Goal: Task Accomplishment & Management: Complete application form

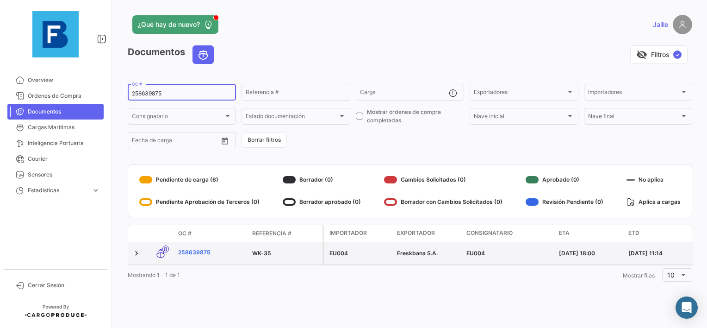
type input "258639875"
click at [194, 252] on link "258639875" at bounding box center [211, 252] width 67 height 8
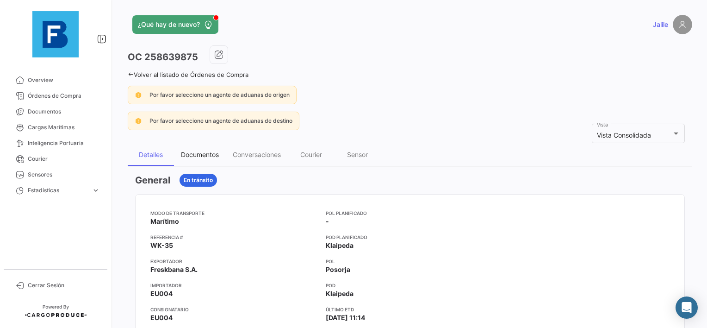
click at [204, 156] on div "Documentos" at bounding box center [200, 154] width 38 height 8
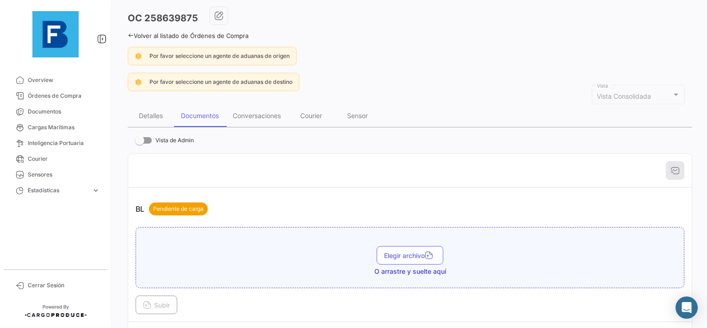
scroll to position [93, 0]
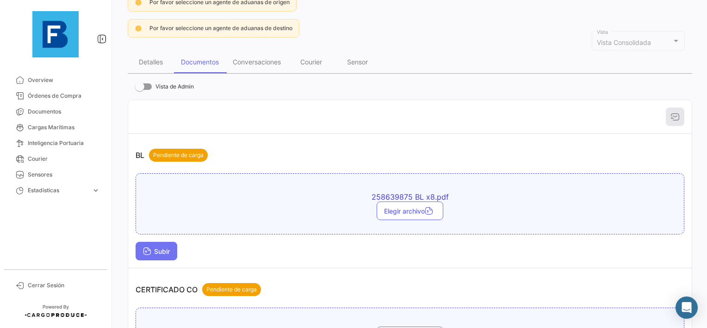
click at [161, 247] on span "Subir" at bounding box center [156, 251] width 27 height 8
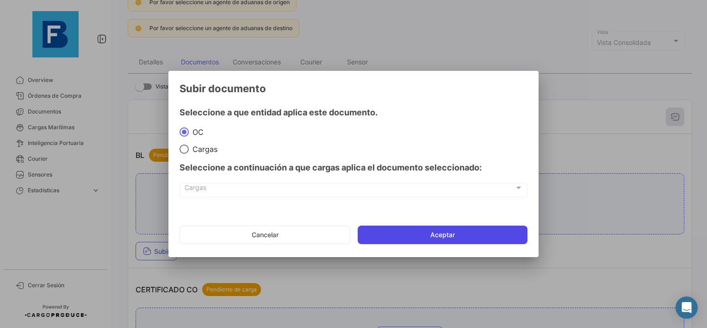
click at [470, 233] on button "Aceptar" at bounding box center [443, 234] width 170 height 19
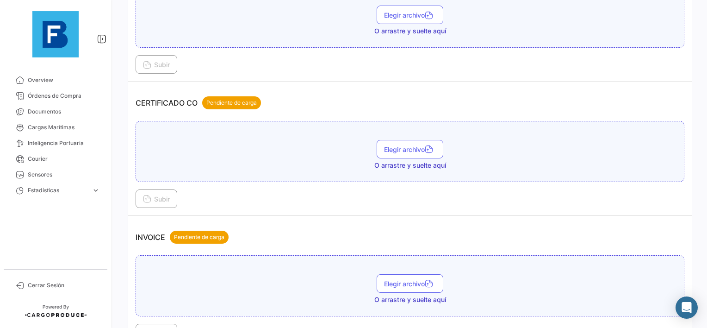
scroll to position [324, 0]
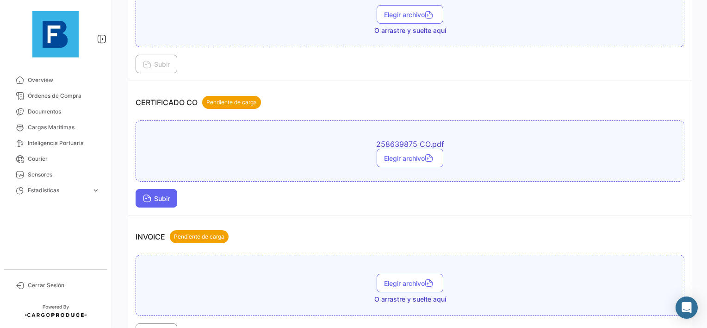
click at [170, 199] on button "Subir" at bounding box center [157, 198] width 42 height 19
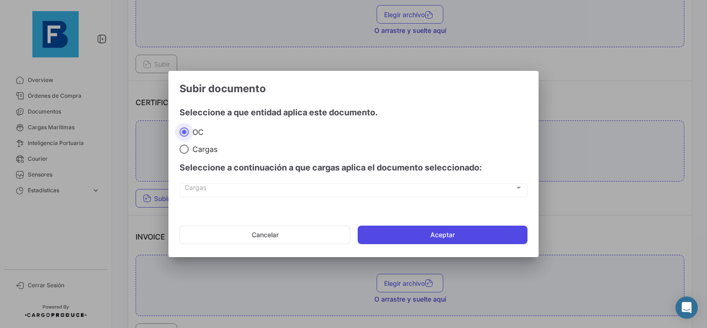
click at [407, 232] on button "Aceptar" at bounding box center [443, 234] width 170 height 19
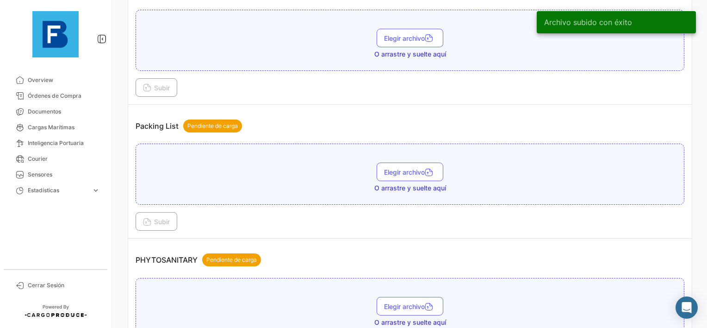
scroll to position [648, 0]
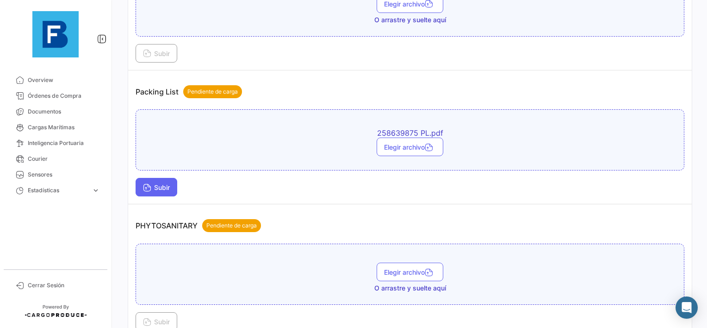
click at [146, 184] on icon at bounding box center [147, 188] width 8 height 8
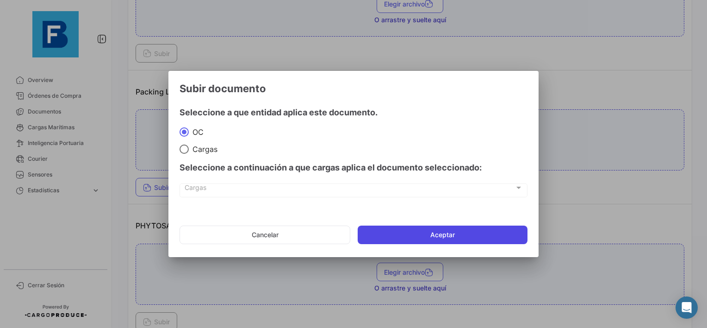
click at [409, 238] on button "Aceptar" at bounding box center [443, 234] width 170 height 19
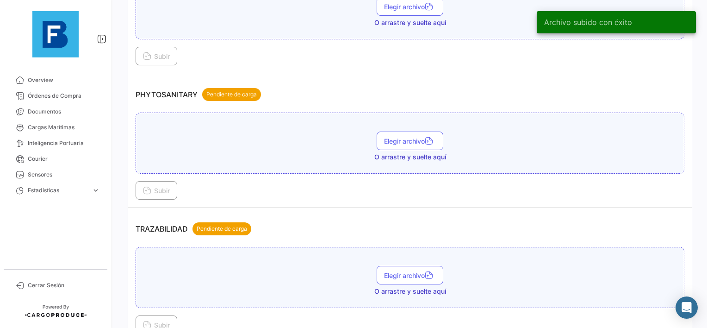
scroll to position [833, 0]
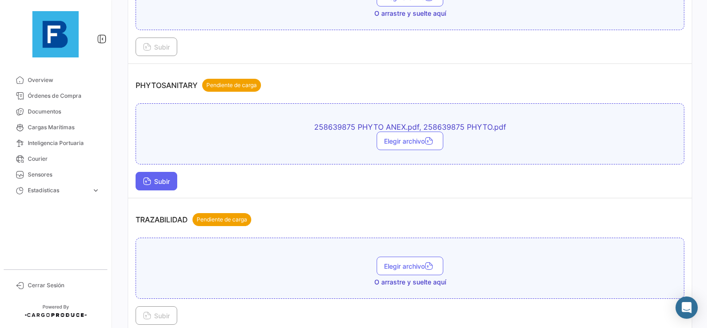
click at [157, 177] on span "Subir" at bounding box center [156, 181] width 27 height 8
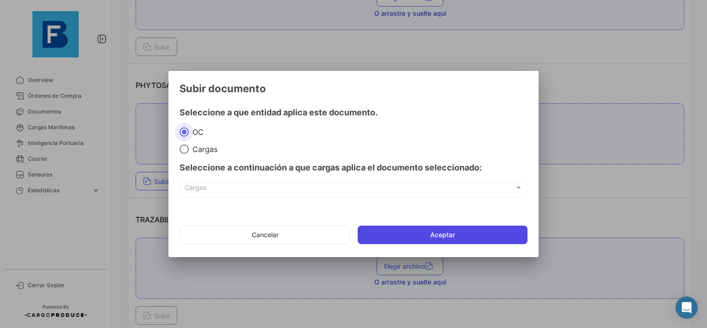
click at [398, 230] on button "Aceptar" at bounding box center [443, 234] width 170 height 19
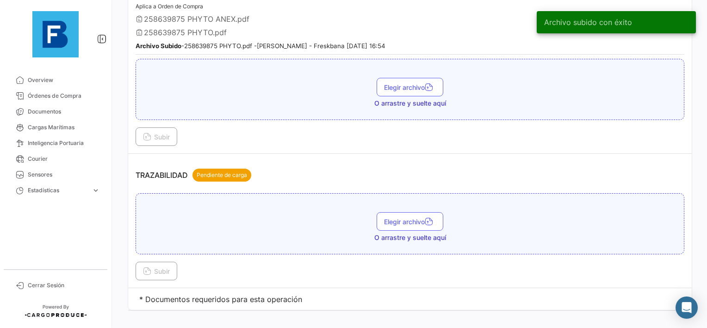
scroll to position [939, 0]
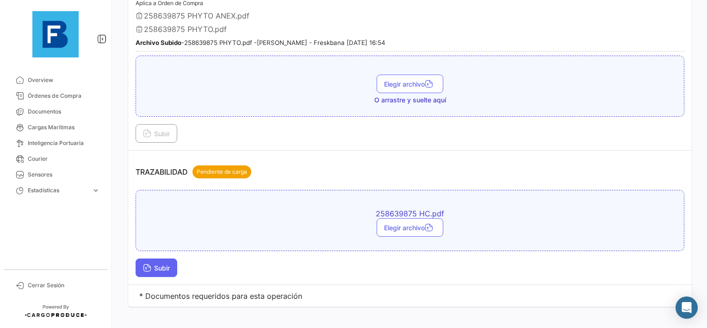
click at [149, 249] on div "258639875 HC.pdf Elegir archivo Subir" at bounding box center [410, 233] width 549 height 87
click at [149, 264] on icon at bounding box center [147, 268] width 8 height 8
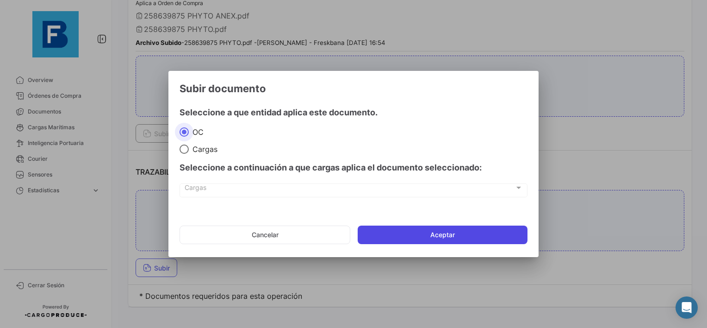
click at [451, 237] on button "Aceptar" at bounding box center [443, 234] width 170 height 19
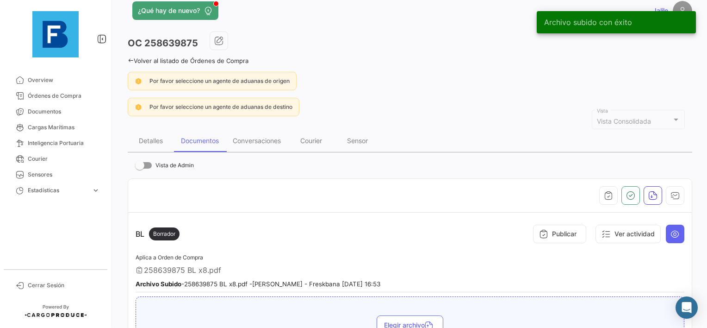
scroll to position [13, 0]
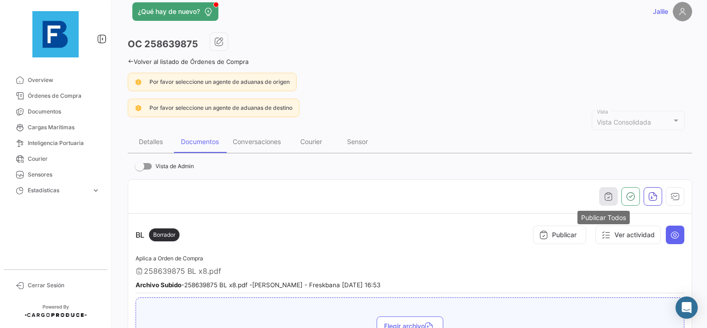
click at [604, 197] on icon "button" at bounding box center [608, 196] width 9 height 9
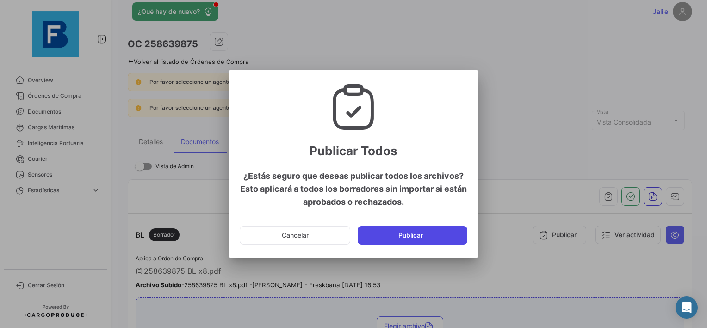
click at [461, 230] on button "Publicar" at bounding box center [413, 235] width 110 height 19
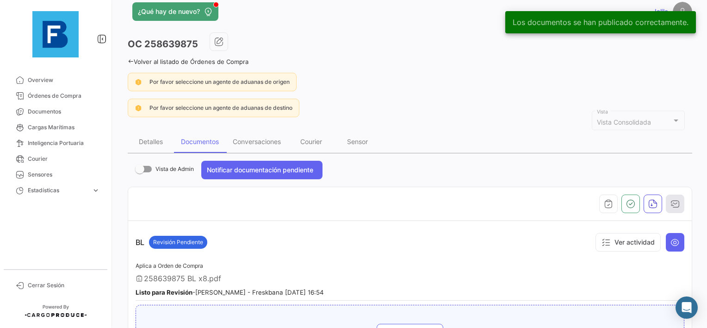
click at [677, 205] on button "button" at bounding box center [675, 203] width 19 height 19
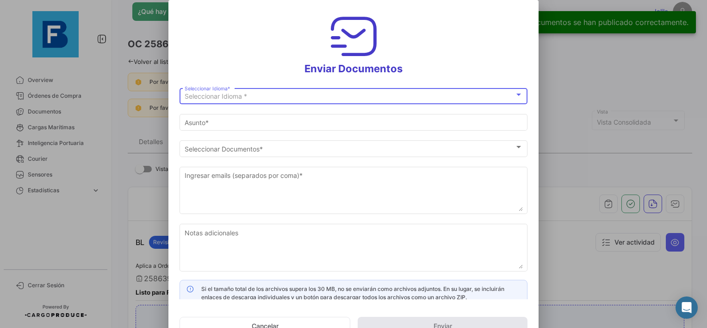
click at [225, 99] on span "Seleccionar Idioma *" at bounding box center [216, 96] width 62 height 8
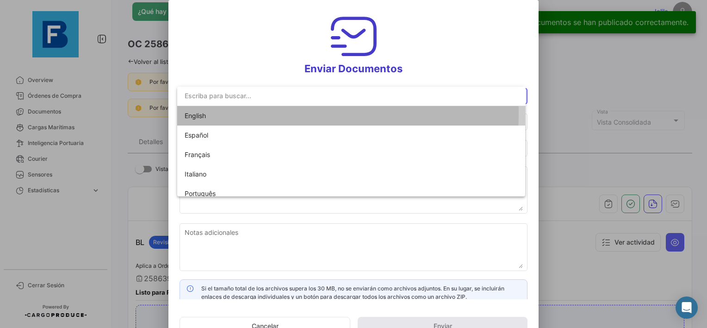
click at [218, 113] on span "English" at bounding box center [250, 115] width 130 height 19
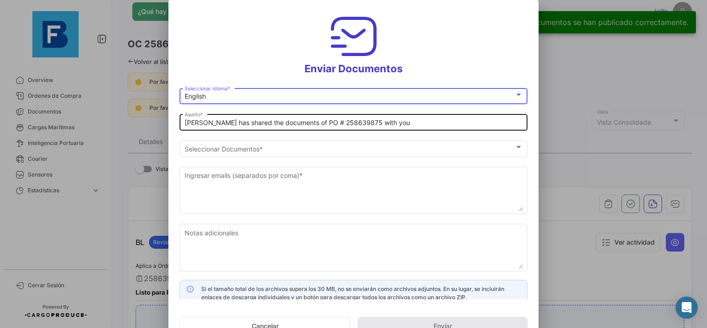
click at [185, 124] on input "[PERSON_NAME] has shared the documents of PO # 258639875 with you" at bounding box center [354, 123] width 338 height 8
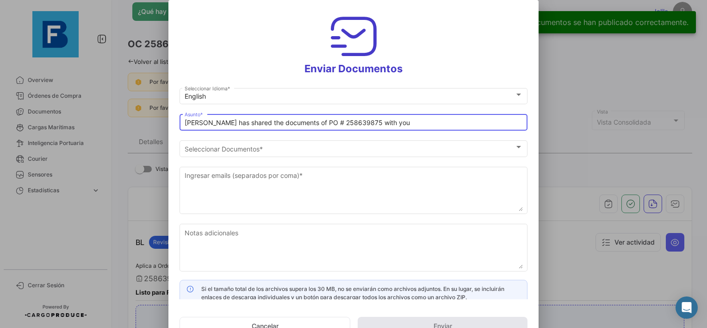
paste input "UAB AUGMA_FRESKBANA_DOCUMENTS WK XX"
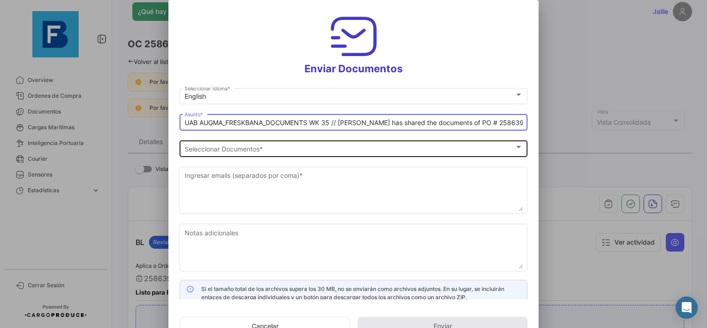
type input "UAB AUGMA_FRESKBANA_DOCUMENTS WK 35 // [PERSON_NAME] has shared the documents o…"
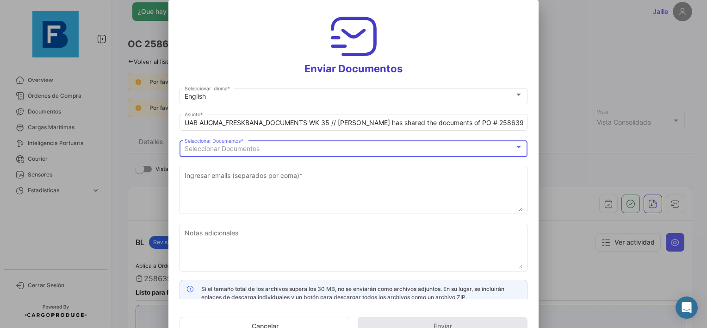
click at [254, 152] on span "Seleccionar Documentos" at bounding box center [222, 148] width 75 height 8
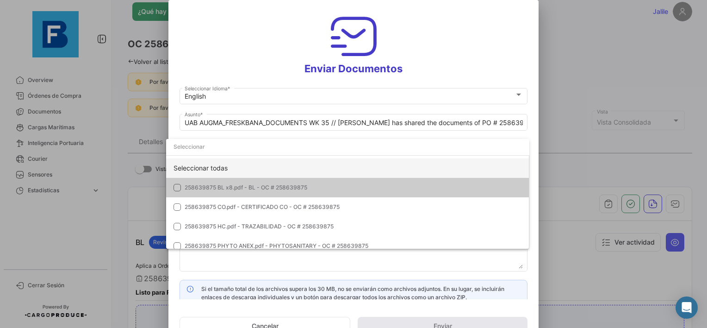
click at [210, 164] on div "Seleccionar todas" at bounding box center [347, 167] width 363 height 19
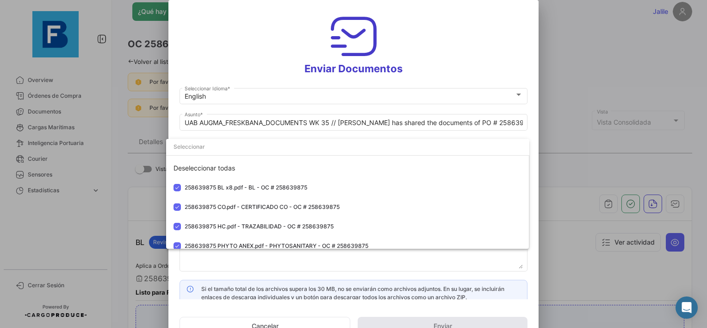
click at [226, 264] on div at bounding box center [353, 164] width 707 height 328
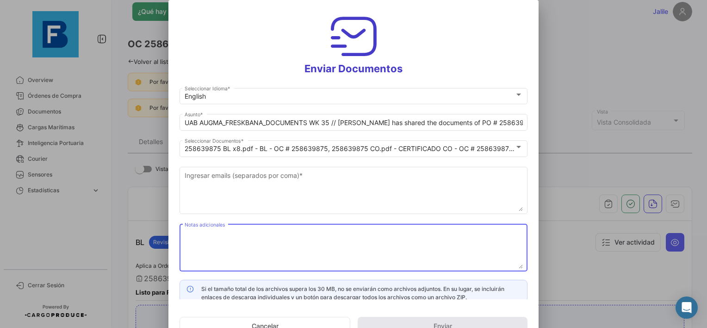
click at [218, 245] on textarea "Notas adicionales" at bounding box center [354, 248] width 338 height 41
paste textarea "UAB AUGMA_FRESKBANA_DOCUMENTS WK XX"
type textarea "UAB AUGMA_FRESKBANA_DOCUMENTS WK 35"
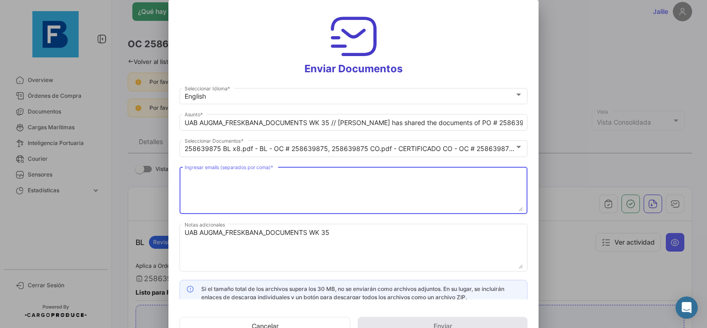
click at [195, 177] on textarea "Ingresar emails (separados por coma) *" at bounding box center [354, 190] width 338 height 41
paste textarea "[EMAIL_ADDRESS][DOMAIN_NAME],[DOMAIN_NAME][EMAIL_ADDRESS][DOMAIN_NAME],[DOMAIN_…"
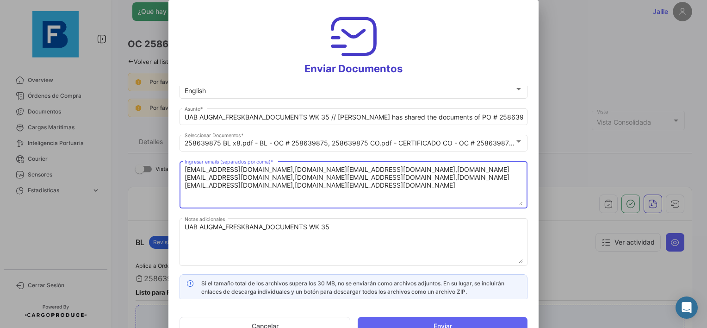
scroll to position [7, 0]
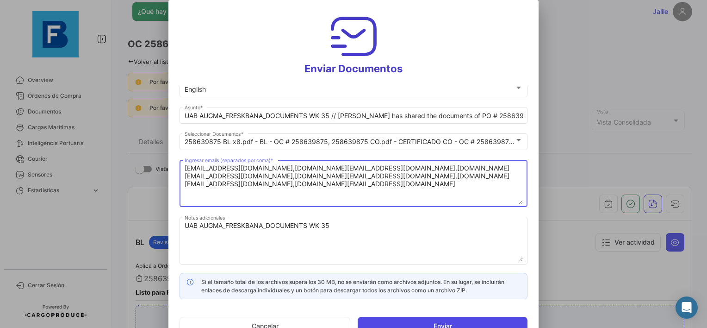
type textarea "[EMAIL_ADDRESS][DOMAIN_NAME],[DOMAIN_NAME][EMAIL_ADDRESS][DOMAIN_NAME],[DOMAIN_…"
click at [392, 321] on button "Enviar" at bounding box center [443, 326] width 170 height 19
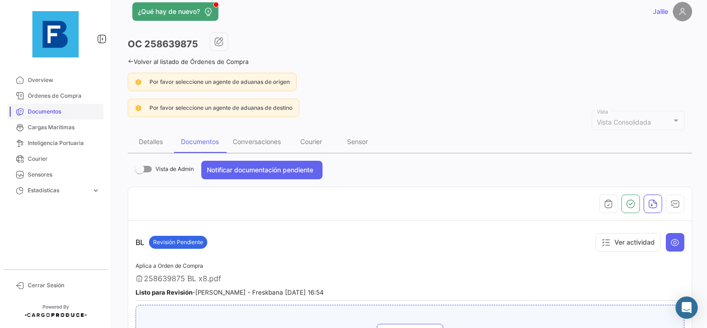
click at [48, 108] on span "Documentos" at bounding box center [64, 111] width 72 height 8
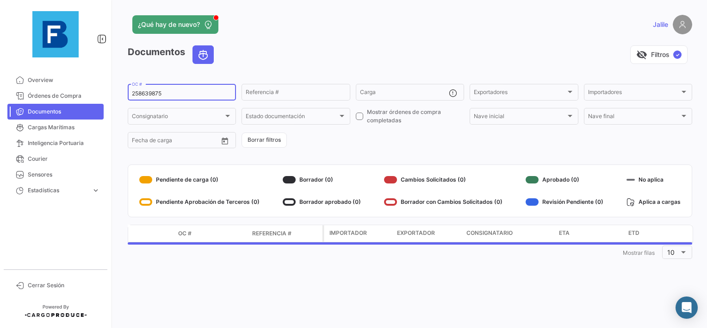
click at [154, 97] on input "258639875" at bounding box center [182, 93] width 100 height 6
click at [154, 97] on div "258639875 OC #" at bounding box center [182, 91] width 100 height 18
paste input "783152"
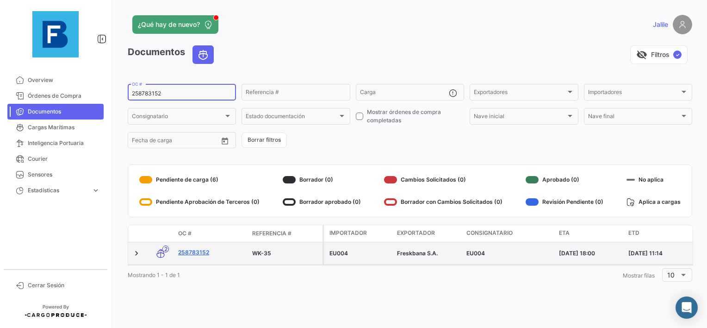
type input "258783152"
click at [200, 253] on link "258783152" at bounding box center [211, 252] width 67 height 8
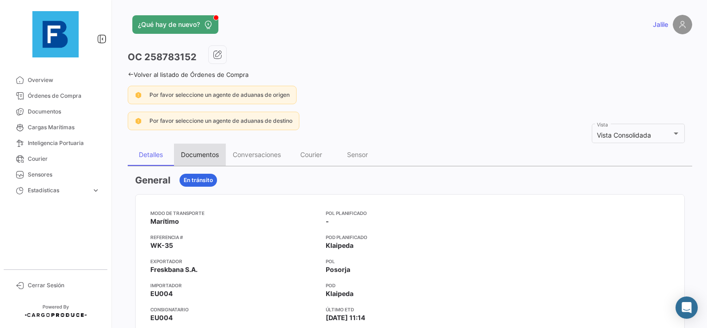
click at [200, 154] on div "Documentos" at bounding box center [200, 154] width 38 height 8
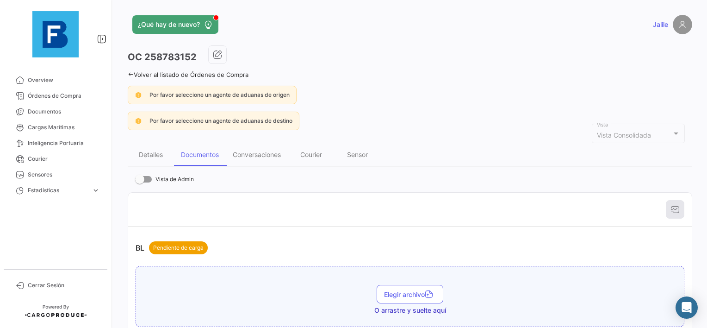
scroll to position [139, 0]
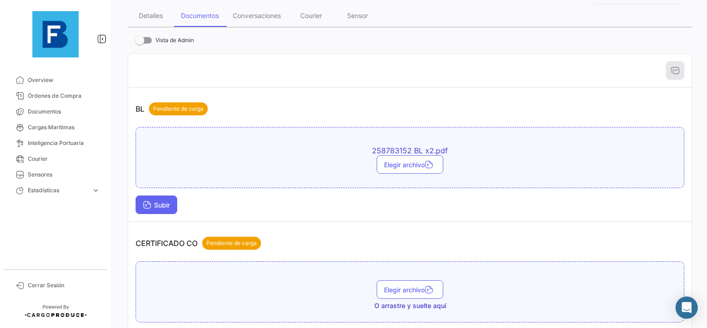
click at [161, 205] on span "Subir" at bounding box center [156, 205] width 27 height 8
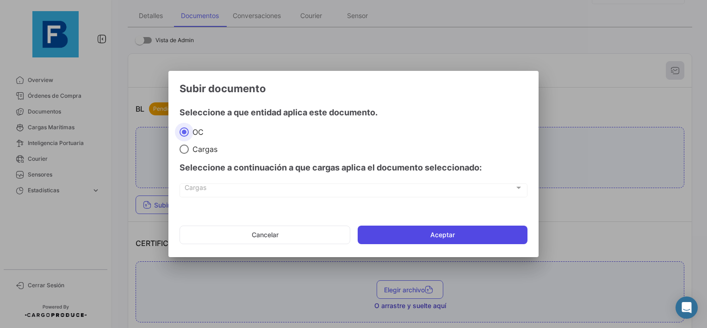
click at [397, 241] on button "Aceptar" at bounding box center [443, 234] width 170 height 19
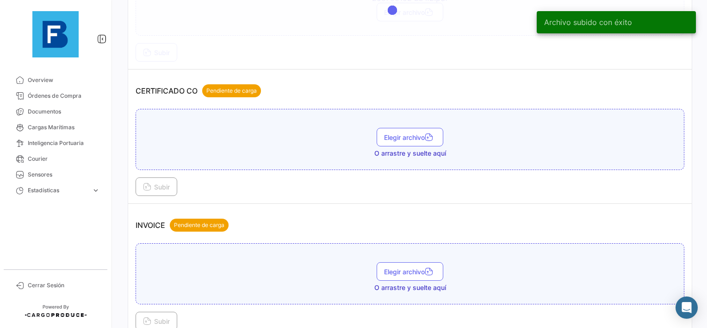
scroll to position [278, 0]
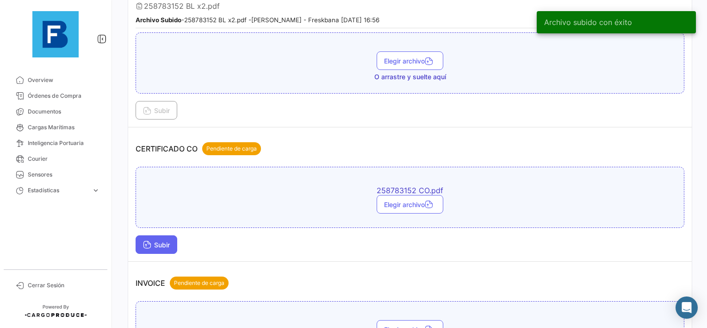
click at [156, 241] on span "Subir" at bounding box center [156, 245] width 27 height 8
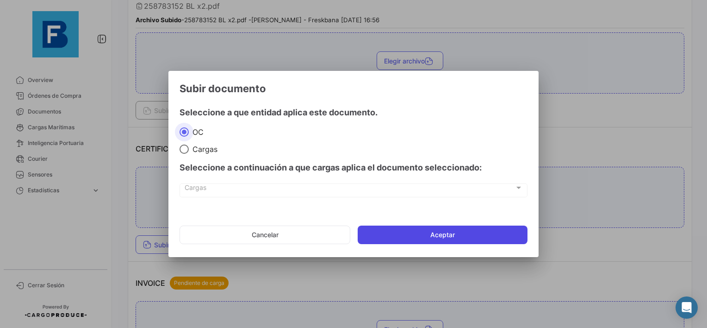
click at [419, 233] on button "Aceptar" at bounding box center [443, 234] width 170 height 19
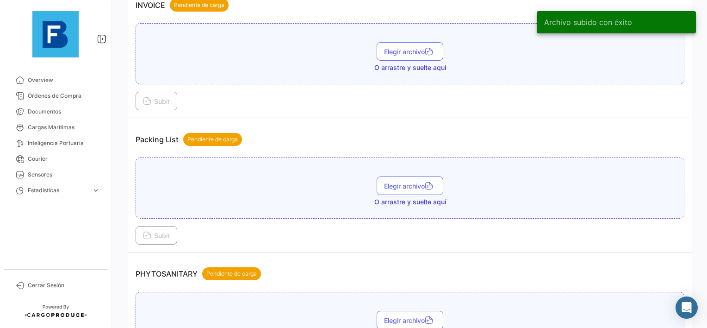
scroll to position [602, 0]
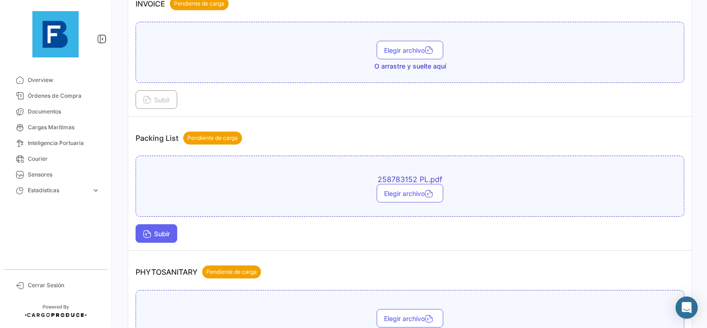
click at [144, 233] on button "Subir" at bounding box center [157, 233] width 42 height 19
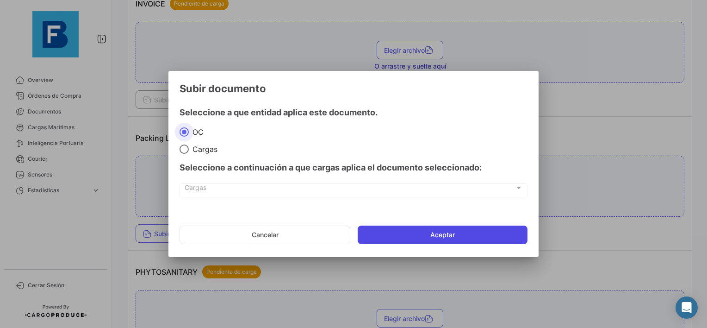
click at [393, 235] on button "Aceptar" at bounding box center [443, 234] width 170 height 19
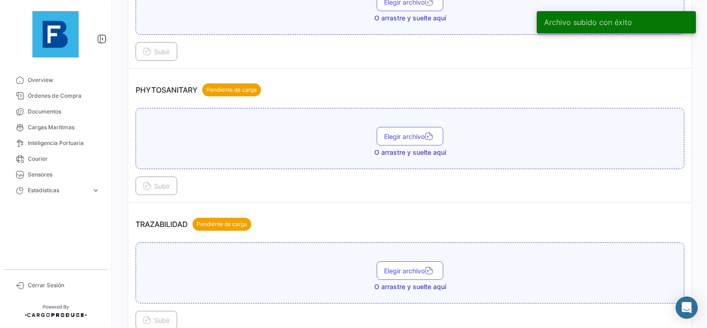
scroll to position [833, 0]
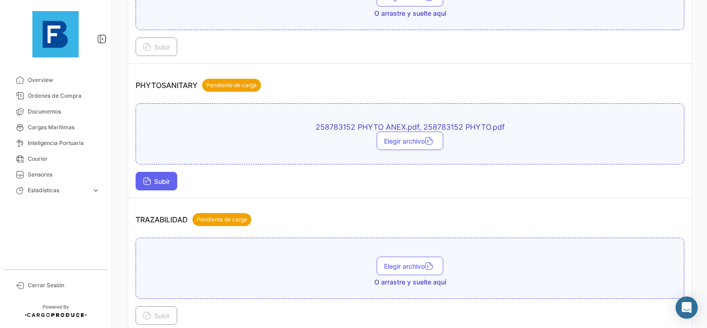
click at [146, 180] on button "Subir" at bounding box center [157, 181] width 42 height 19
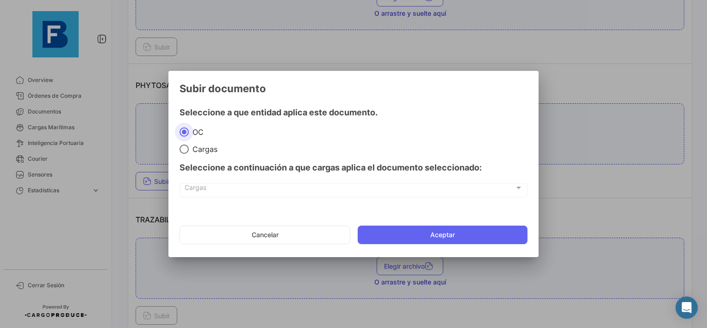
drag, startPoint x: 432, startPoint y: 208, endPoint x: 406, endPoint y: 223, distance: 29.5
click at [430, 212] on app-documents-upload-select "Subir documento Seleccione a que entidad aplica este documento. OC Cargas Selec…" at bounding box center [354, 166] width 348 height 168
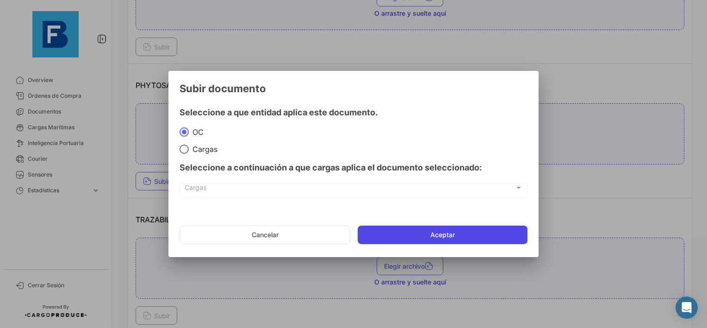
click at [405, 227] on button "Aceptar" at bounding box center [443, 234] width 170 height 19
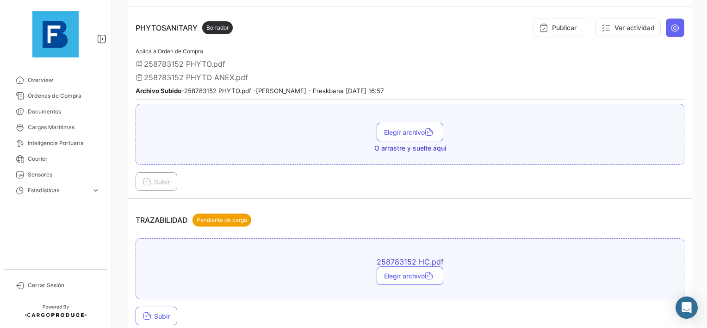
scroll to position [939, 0]
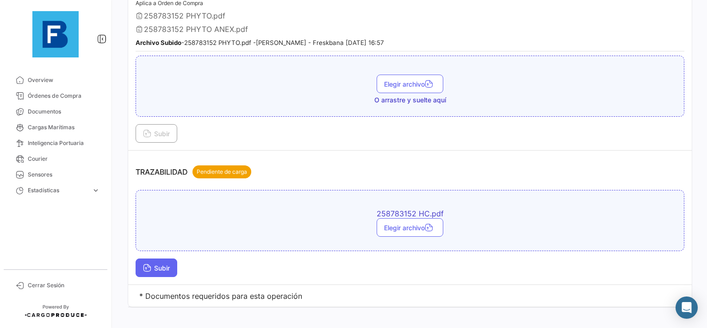
click at [153, 264] on span "Subir" at bounding box center [156, 268] width 27 height 8
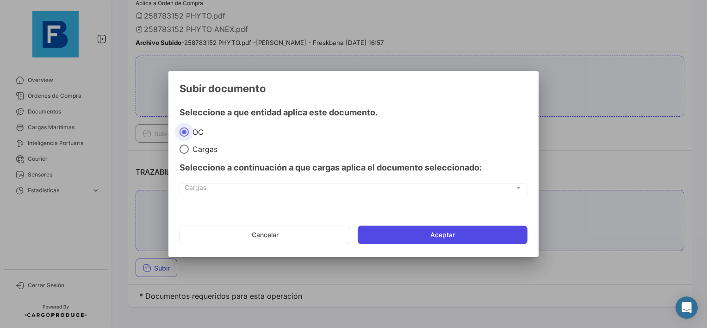
click at [405, 241] on button "Aceptar" at bounding box center [443, 234] width 170 height 19
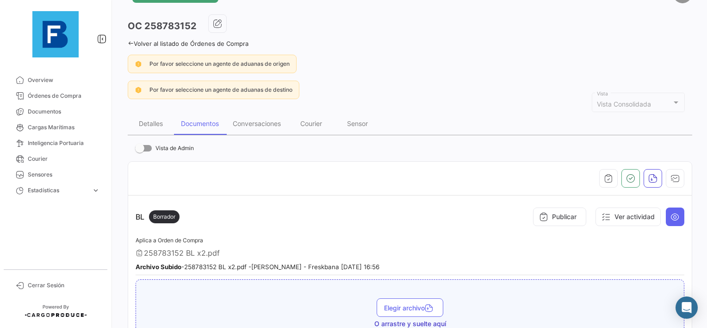
scroll to position [10, 0]
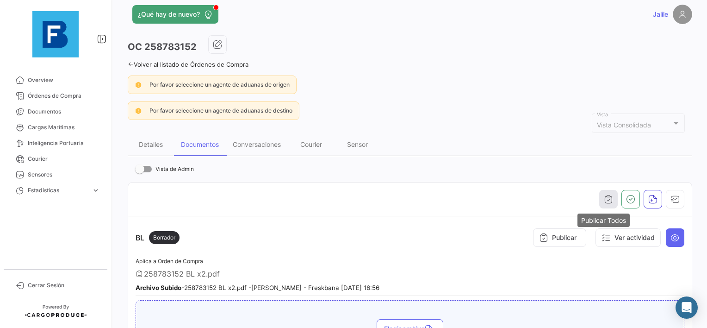
click at [604, 196] on icon "button" at bounding box center [608, 198] width 9 height 9
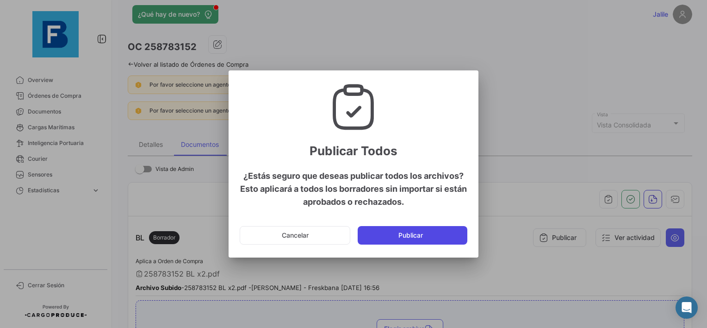
click at [423, 235] on button "Publicar" at bounding box center [413, 235] width 110 height 19
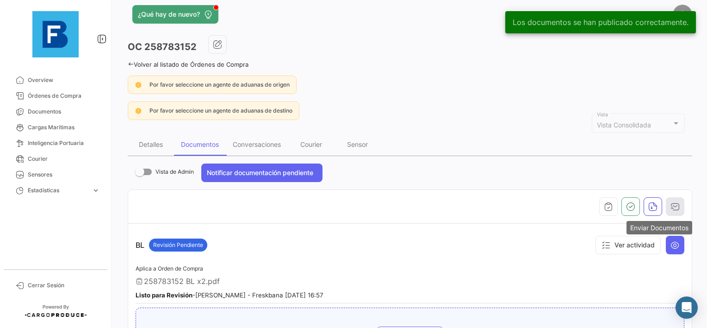
click at [679, 202] on button "button" at bounding box center [675, 206] width 19 height 19
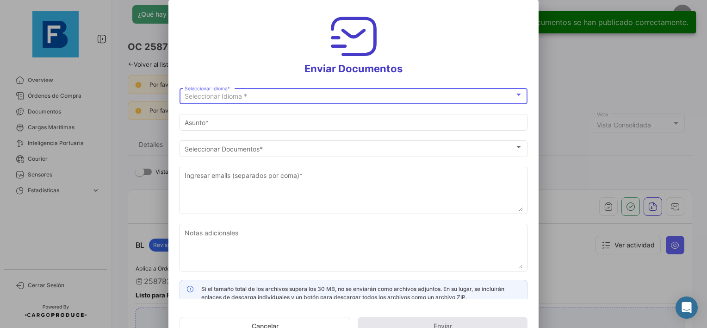
click at [301, 95] on div "Seleccionar Idioma *" at bounding box center [350, 97] width 330 height 8
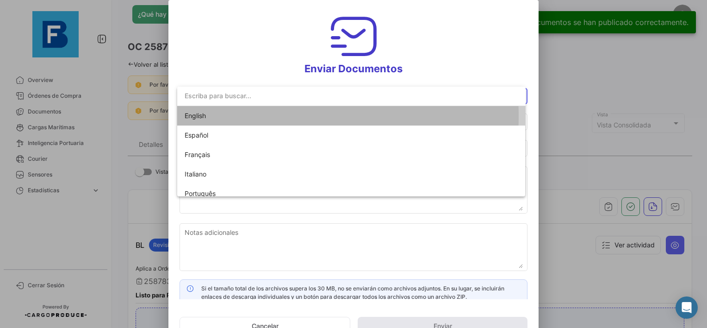
click at [238, 116] on span "English" at bounding box center [250, 115] width 130 height 19
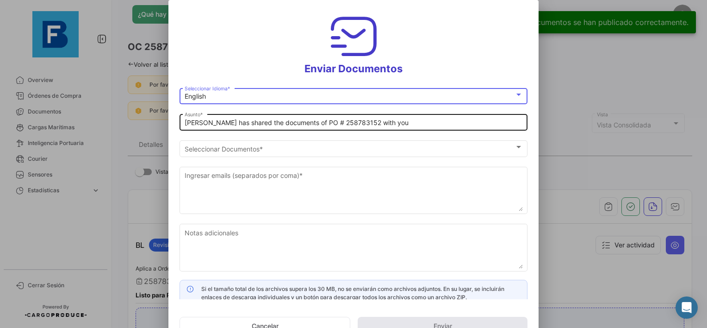
click at [185, 122] on input "[PERSON_NAME] has shared the documents of PO # 258783152 with you" at bounding box center [354, 123] width 338 height 8
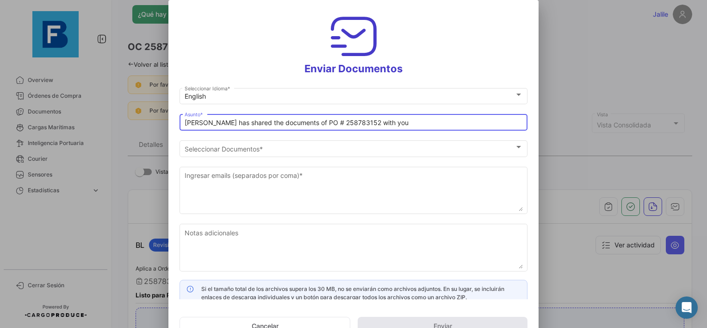
paste input "UAB AUGMA_FRESKBANA_DOCUMENTS WK XX"
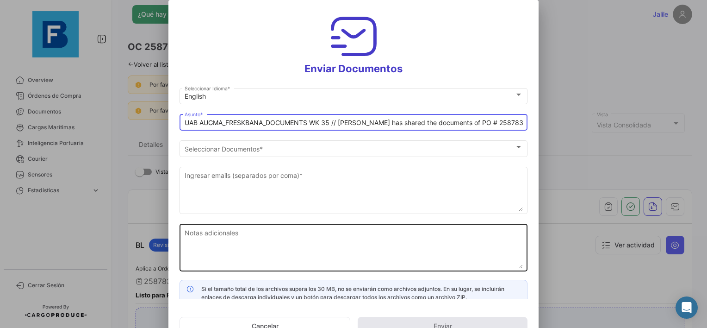
type input "UAB AUGMA_FRESKBANA_DOCUMENTS WK 35 // [PERSON_NAME] has shared the documents o…"
click at [277, 242] on textarea "Notas adicionales" at bounding box center [354, 248] width 338 height 41
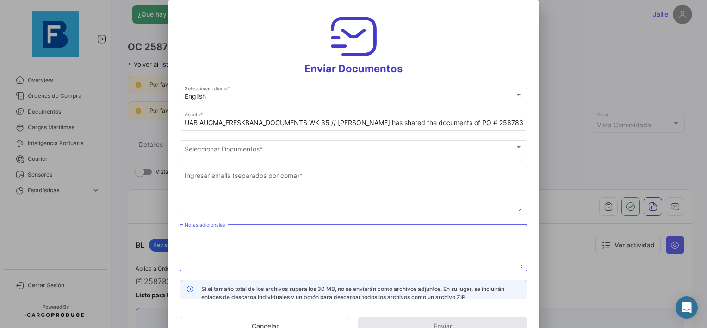
paste textarea "UAB AUGMA_FRESKBANA_DOCUMENTS WK XX"
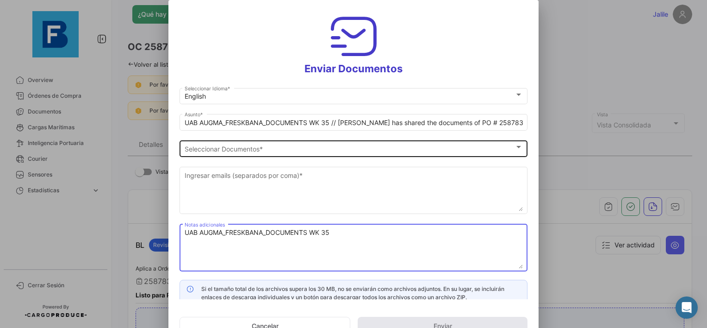
type textarea "UAB AUGMA_FRESKBANA_DOCUMENTS WK 35"
click at [305, 151] on div "Seleccionar Documentos" at bounding box center [350, 149] width 330 height 8
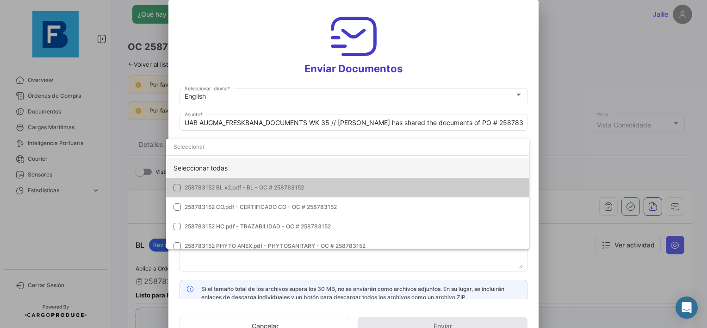
click at [275, 165] on div "Seleccionar todas" at bounding box center [347, 167] width 363 height 19
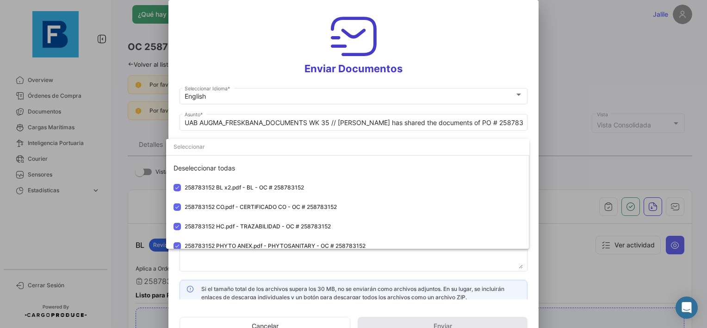
click at [217, 260] on div at bounding box center [353, 164] width 707 height 328
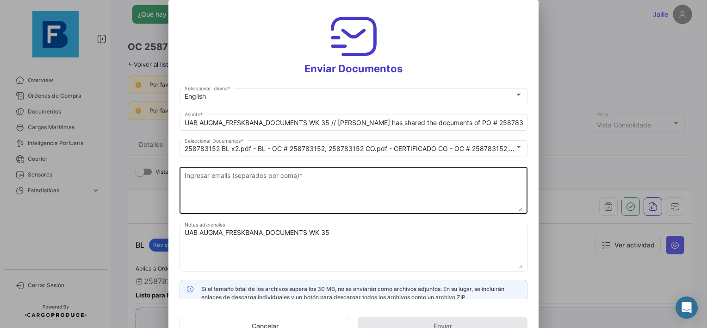
click at [225, 184] on textarea "Ingresar emails (separados por coma) *" at bounding box center [354, 190] width 338 height 41
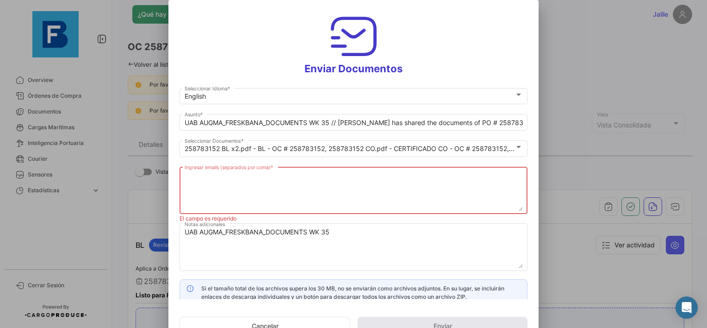
paste textarea "[EMAIL_ADDRESS][DOMAIN_NAME],[DOMAIN_NAME][EMAIL_ADDRESS][DOMAIN_NAME],[DOMAIN_…"
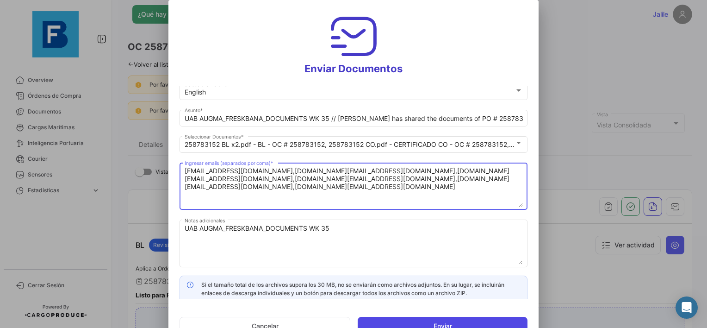
scroll to position [7, 0]
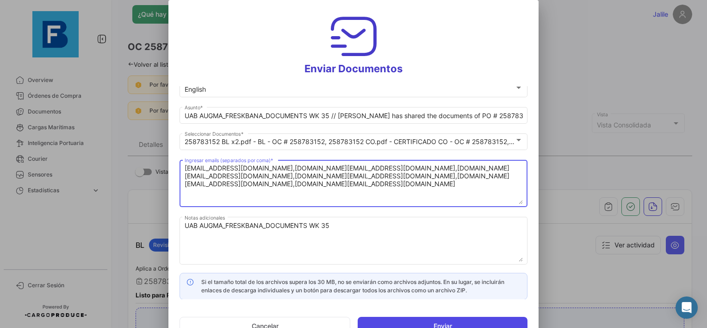
type textarea "[EMAIL_ADDRESS][DOMAIN_NAME],[DOMAIN_NAME][EMAIL_ADDRESS][DOMAIN_NAME],[DOMAIN_…"
click at [428, 321] on button "Enviar" at bounding box center [443, 326] width 170 height 19
